Goal: Task Accomplishment & Management: Manage account settings

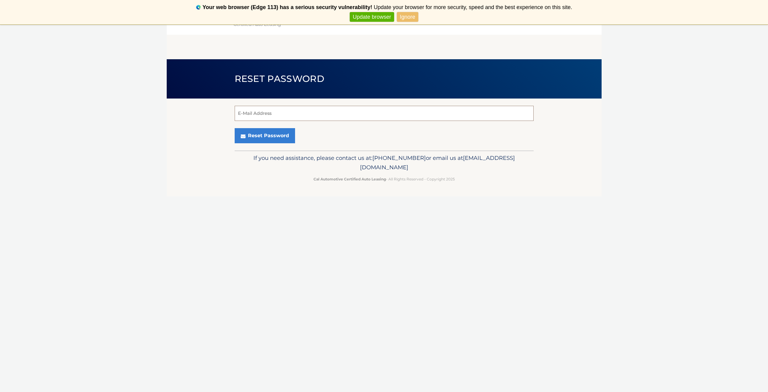
click at [281, 116] on input "E-Mail Address" at bounding box center [384, 113] width 299 height 15
type input "[EMAIL_ADDRESS][DOMAIN_NAME]"
click at [267, 136] on button "Reset Password" at bounding box center [265, 135] width 60 height 15
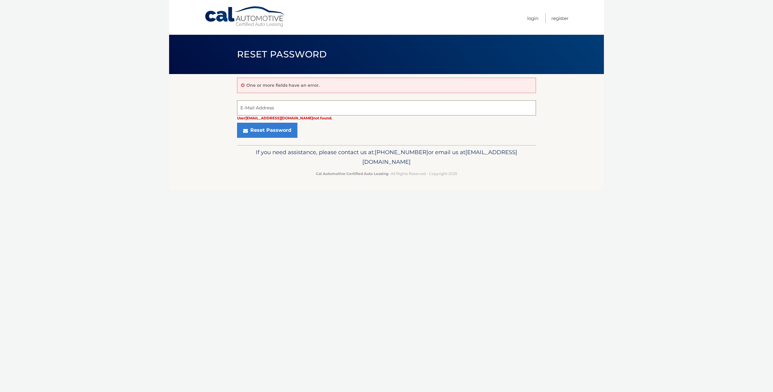
click at [255, 111] on input "E-Mail Address" at bounding box center [386, 107] width 299 height 15
type input "[EMAIL_ADDRESS][DOMAIN_NAME]"
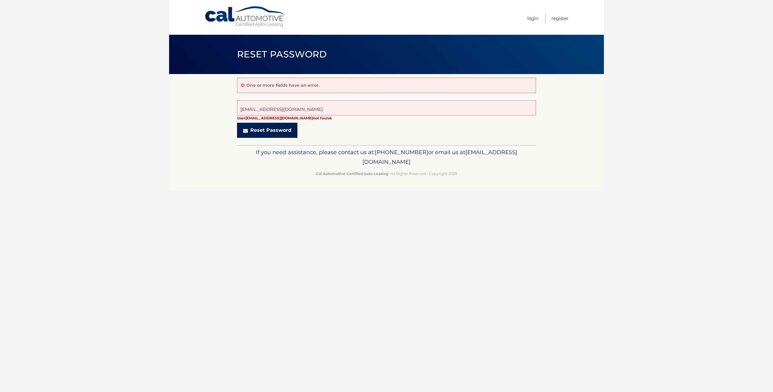
click at [261, 131] on button "Reset Password" at bounding box center [267, 130] width 60 height 15
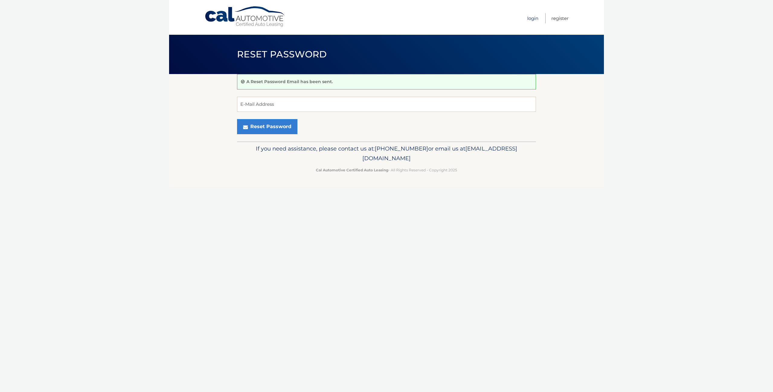
click at [532, 18] on link "Login" at bounding box center [532, 18] width 11 height 10
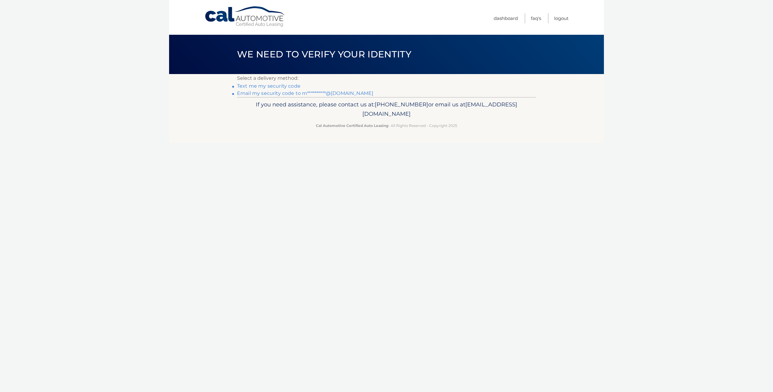
click at [305, 95] on link "**********" at bounding box center [305, 93] width 136 height 6
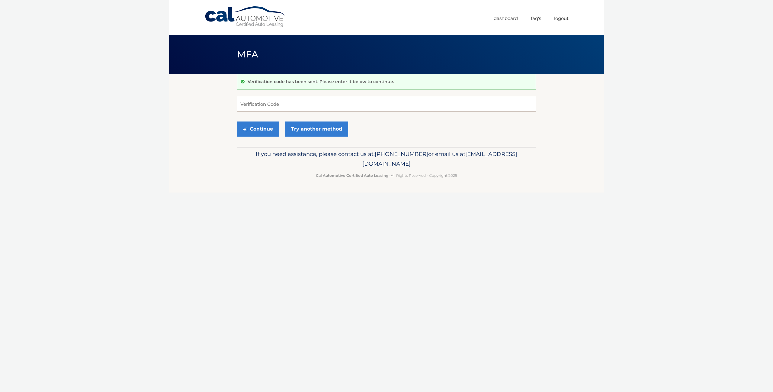
click at [302, 103] on input "Verification Code" at bounding box center [386, 104] width 299 height 15
type input "300302"
click at [265, 133] on button "Continue" at bounding box center [258, 128] width 42 height 15
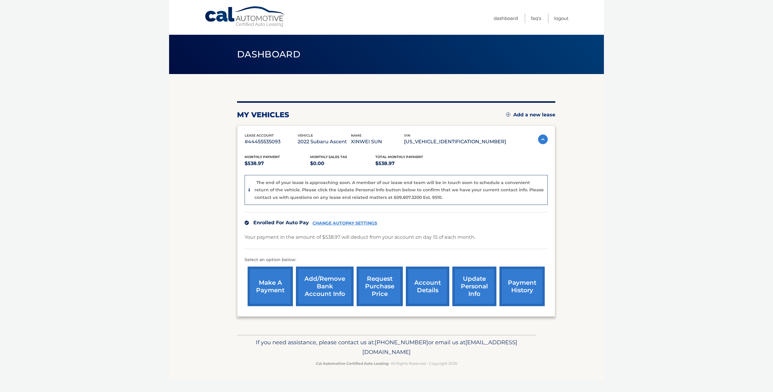
click at [417, 289] on link "account details" at bounding box center [427, 286] width 43 height 40
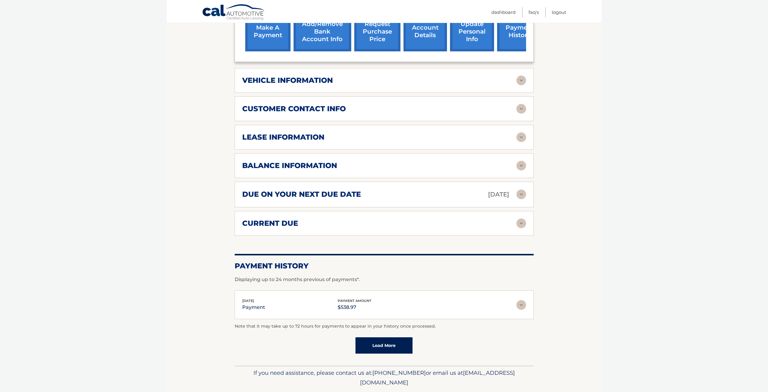
scroll to position [235, 0]
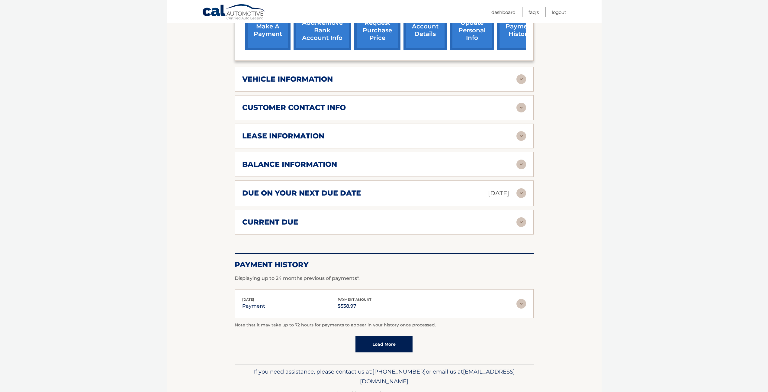
click at [524, 74] on img at bounding box center [521, 79] width 10 height 10
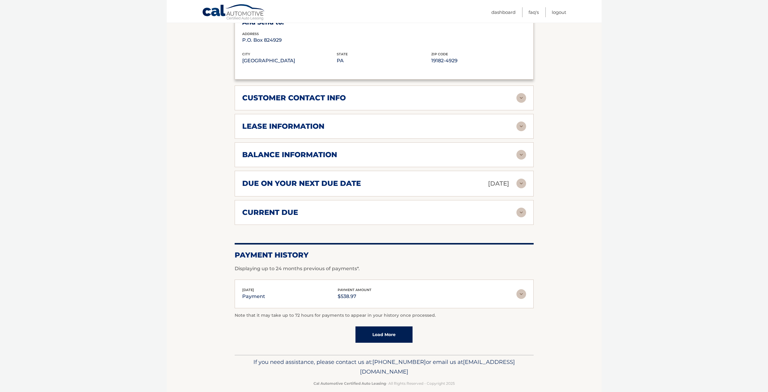
scroll to position [390, 0]
click at [522, 93] on img at bounding box center [521, 98] width 10 height 10
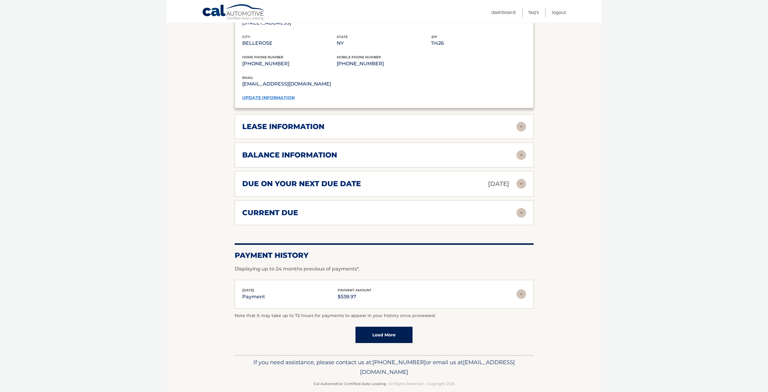
scroll to position [509, 0]
click at [520, 121] on img at bounding box center [521, 126] width 10 height 10
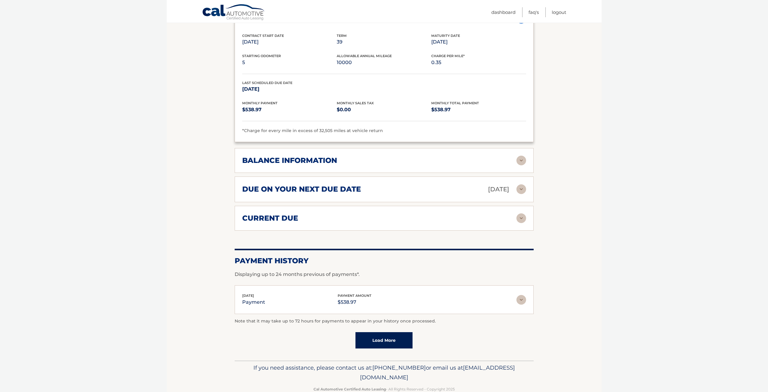
scroll to position [622, 0]
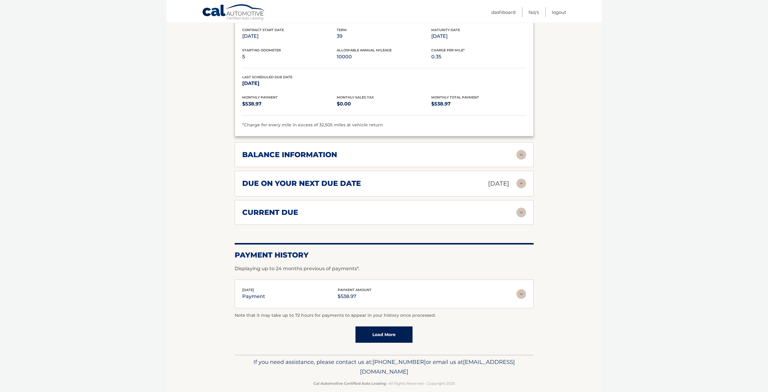
click at [522, 150] on img at bounding box center [521, 155] width 10 height 10
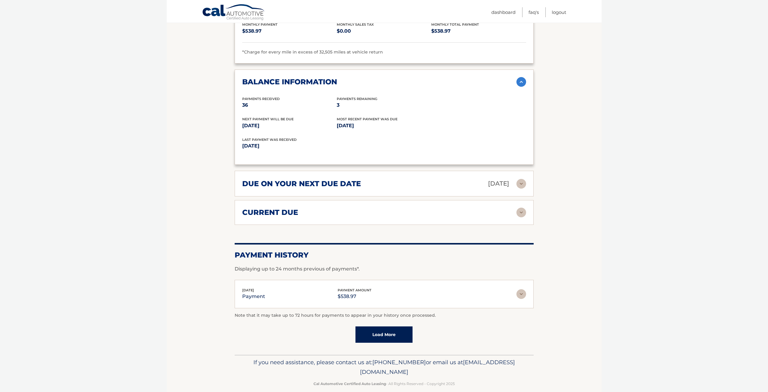
scroll to position [695, 0]
click at [520, 178] on img at bounding box center [521, 183] width 10 height 10
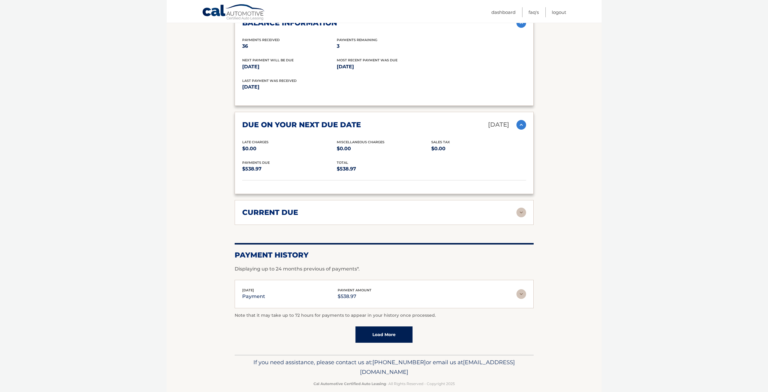
click at [524, 207] on img at bounding box center [521, 212] width 10 height 10
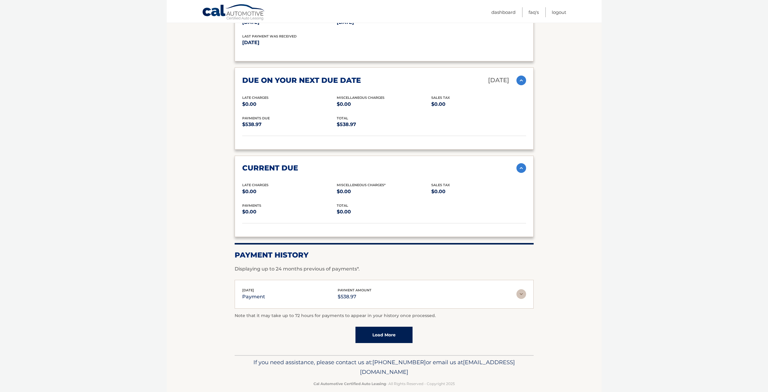
scroll to position [799, 0]
click at [396, 332] on link "Load More" at bounding box center [383, 334] width 57 height 16
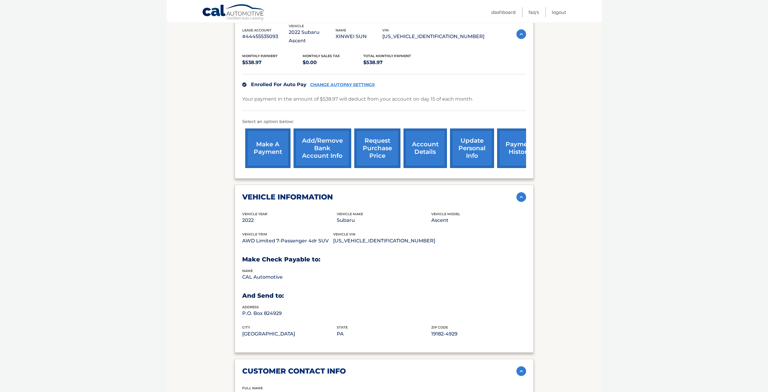
scroll to position [117, 0]
click at [426, 148] on link "account details" at bounding box center [424, 148] width 43 height 40
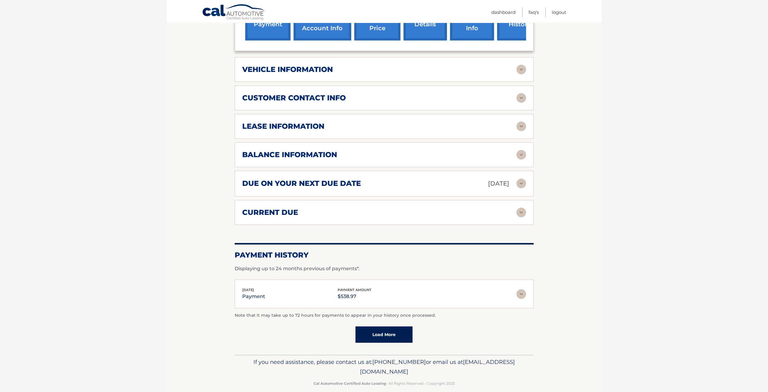
scroll to position [245, 0]
click at [521, 121] on img at bounding box center [521, 126] width 10 height 10
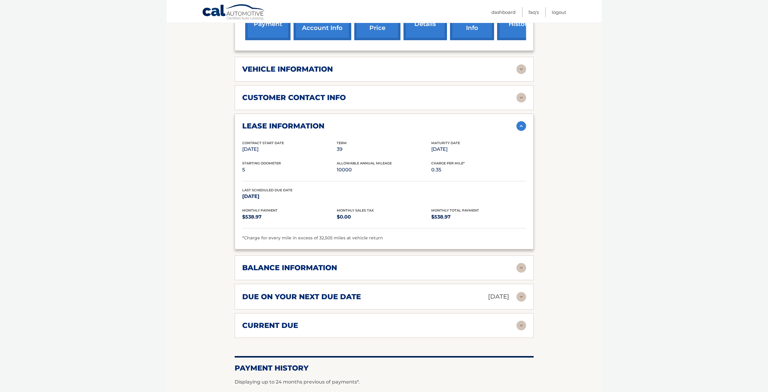
click at [521, 121] on img at bounding box center [521, 126] width 10 height 10
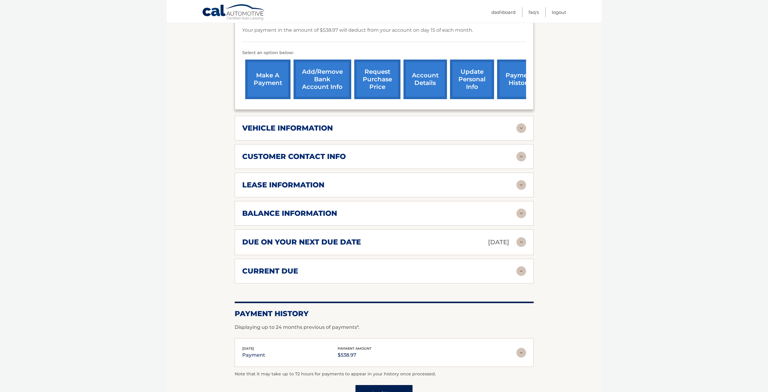
scroll to position [186, 0]
click at [525, 237] on img at bounding box center [521, 242] width 10 height 10
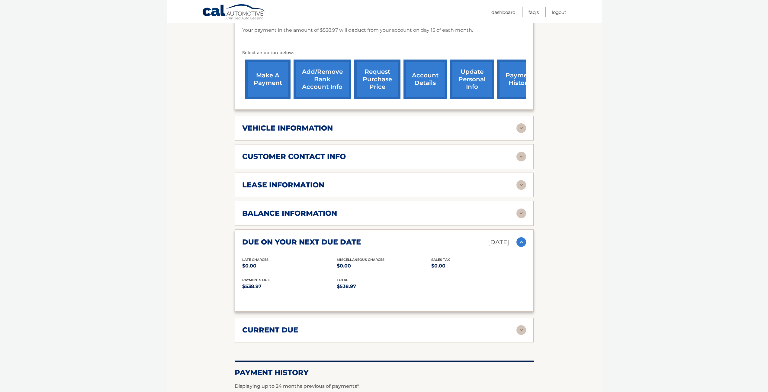
click at [525, 237] on img at bounding box center [521, 242] width 10 height 10
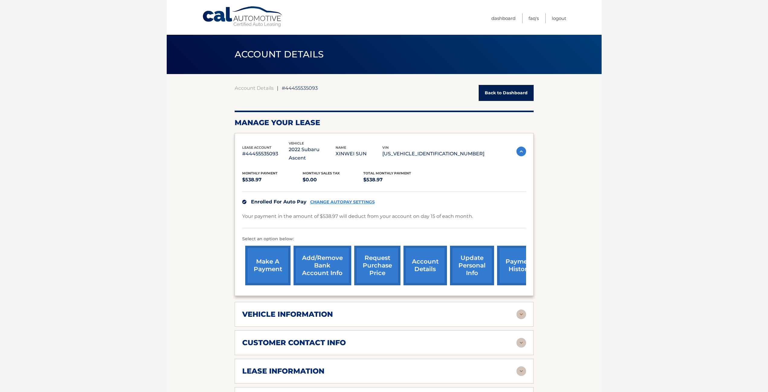
scroll to position [0, 0]
click at [502, 93] on link "Back to Dashboard" at bounding box center [506, 93] width 55 height 16
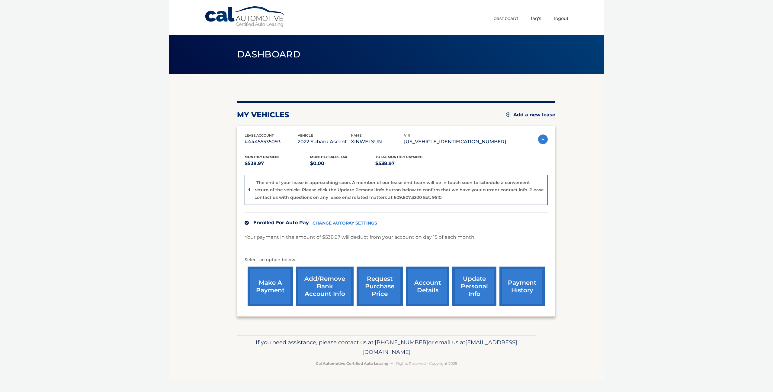
click at [534, 19] on link "FAQ's" at bounding box center [536, 18] width 10 height 10
